Goal: Task Accomplishment & Management: Use online tool/utility

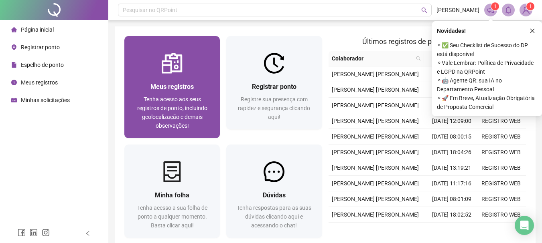
click at [172, 78] on div "Meus registros Tenha acesso aos seus registros de ponto, incluindo geolocalizaç…" at bounding box center [171, 106] width 95 height 65
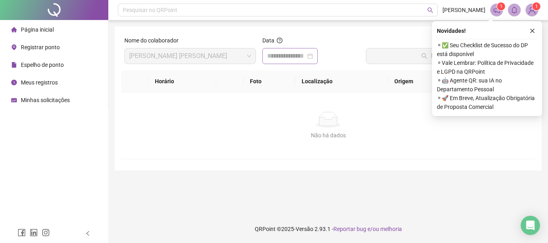
click at [313, 59] on div at bounding box center [290, 56] width 46 height 10
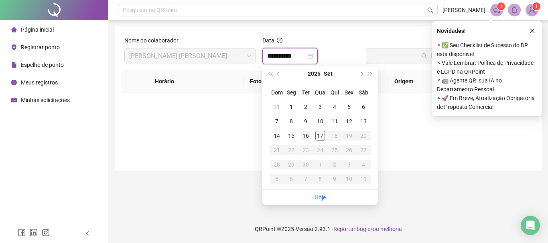
type input "**********"
click at [307, 137] on div "16" at bounding box center [306, 136] width 10 height 10
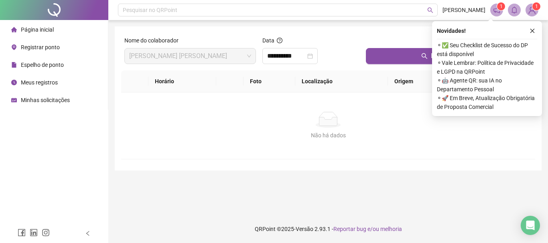
drag, startPoint x: 533, startPoint y: 26, endPoint x: 531, endPoint y: 31, distance: 5.5
click at [533, 29] on button "button" at bounding box center [532, 31] width 10 height 10
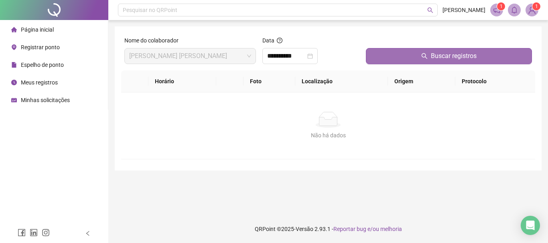
click at [432, 52] on span "Buscar registros" at bounding box center [453, 56] width 46 height 10
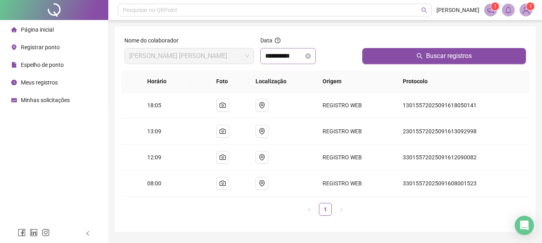
click at [311, 53] on div "**********" at bounding box center [288, 56] width 46 height 10
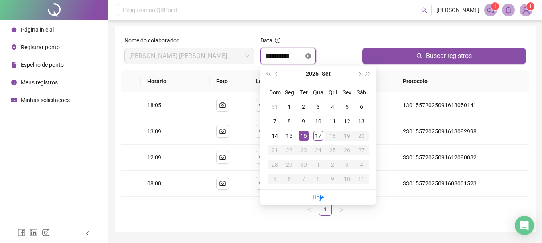
click at [311, 58] on icon "close-circle" at bounding box center [308, 56] width 6 height 6
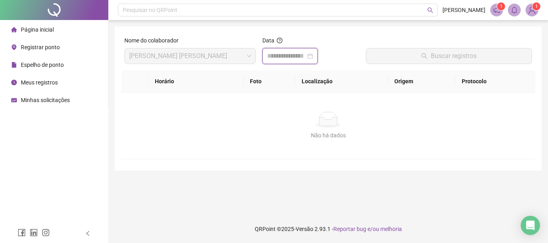
click at [313, 60] on div at bounding box center [290, 56] width 46 height 10
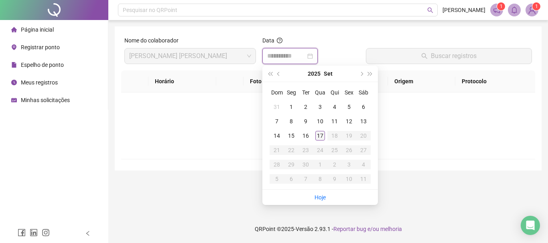
type input "**********"
click at [319, 135] on div "17" at bounding box center [320, 136] width 10 height 10
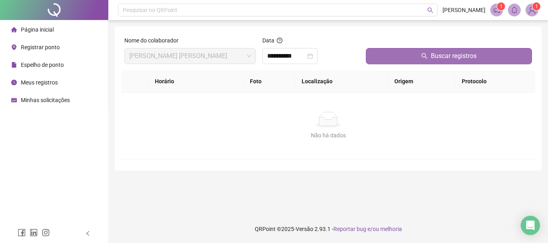
click at [467, 49] on button "Buscar registros" at bounding box center [449, 56] width 166 height 16
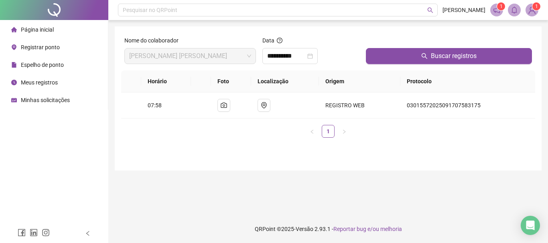
click at [35, 29] on span "Página inicial" at bounding box center [37, 29] width 33 height 6
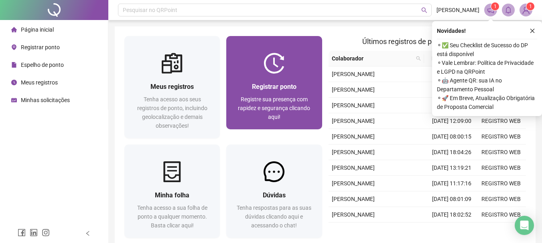
click at [251, 91] on div "Registrar ponto" at bounding box center [274, 87] width 76 height 10
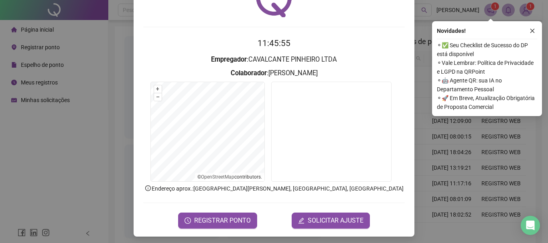
scroll to position [52, 0]
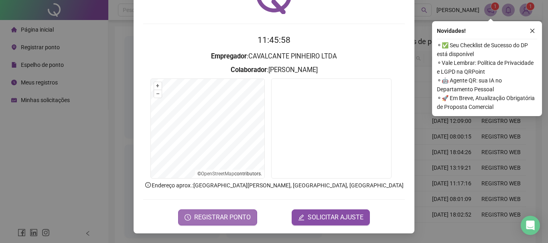
click at [199, 217] on span "REGISTRAR PONTO" at bounding box center [222, 218] width 57 height 10
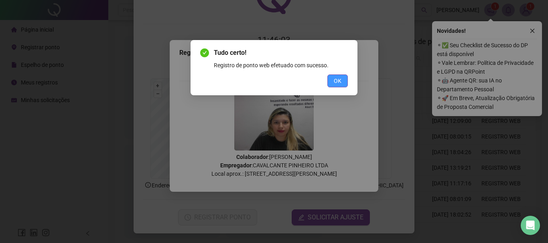
click at [342, 83] on button "OK" at bounding box center [337, 81] width 20 height 13
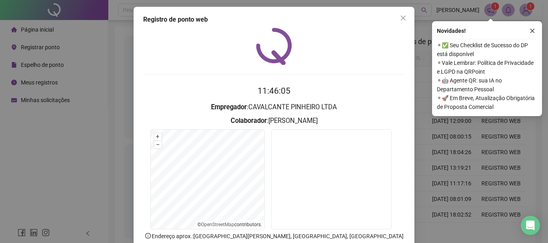
scroll to position [0, 0]
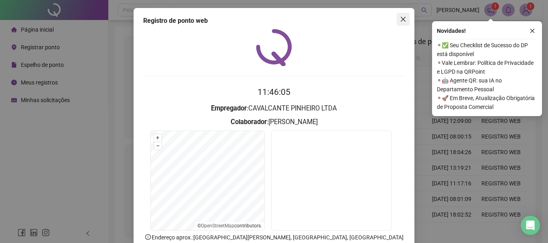
click at [400, 14] on button "Close" at bounding box center [402, 19] width 13 height 13
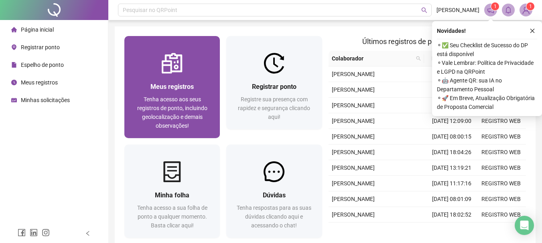
click at [158, 88] on span "Meus registros" at bounding box center [171, 87] width 43 height 8
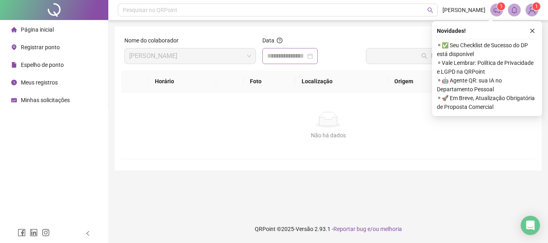
click at [313, 58] on div at bounding box center [290, 56] width 46 height 10
click at [313, 56] on div at bounding box center [290, 56] width 46 height 10
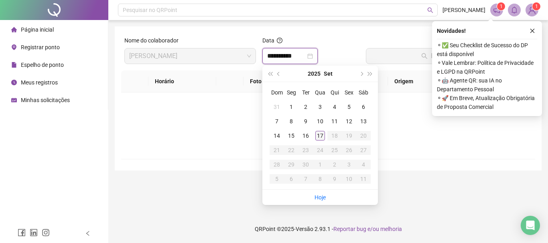
type input "**********"
click at [323, 138] on div "17" at bounding box center [320, 136] width 10 height 10
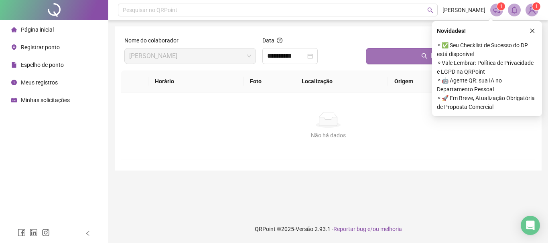
click at [413, 51] on button "Buscar registros" at bounding box center [449, 56] width 166 height 16
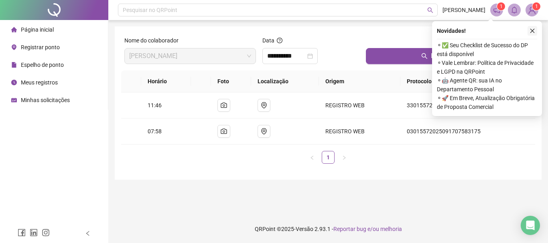
click at [531, 30] on icon "close" at bounding box center [532, 31] width 6 height 6
